Goal: Transaction & Acquisition: Purchase product/service

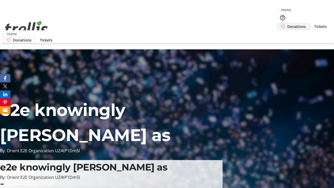
click at [288, 24] on span "Donations" at bounding box center [297, 26] width 19 height 5
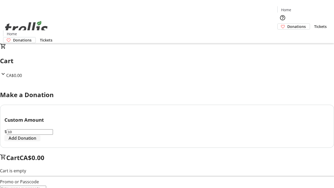
click at [36, 141] on span "Add Donation" at bounding box center [23, 138] width 28 height 6
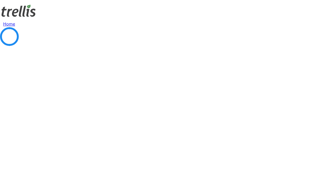
select select "CA"
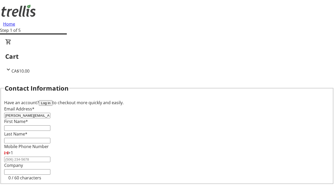
type input "[PERSON_NAME][EMAIL_ADDRESS][DOMAIN_NAME]"
type input "[PERSON_NAME]"
type input "[STREET_ADDRESS][PERSON_NAME]"
type input "Kelowna"
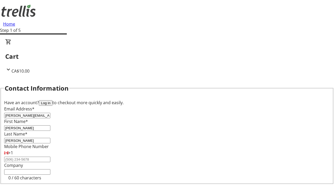
select select "BC"
type input "Kelowna"
type input "V1Y 0C2"
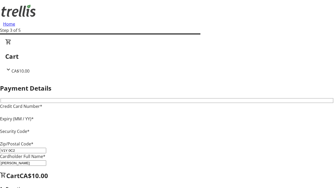
type input "V1Y 0C2"
